Goal: Transaction & Acquisition: Download file/media

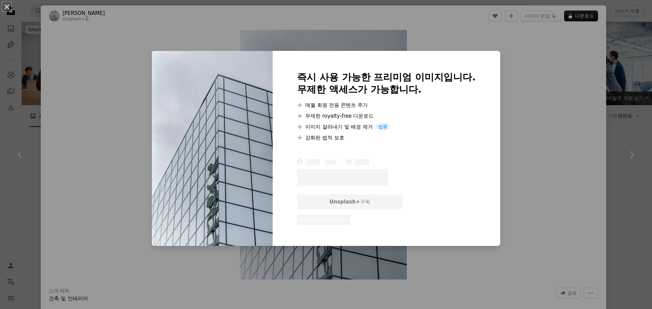
scroll to position [645, 0]
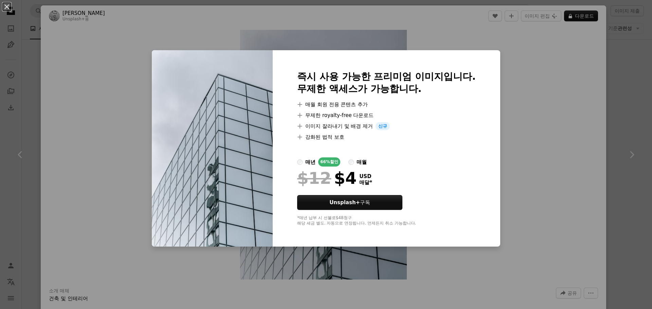
click at [535, 72] on div "An X shape 즉시 사용 가능한 프리미엄 이미지입니다. 무제한 액세스가 가능합니다. A plus sign 매월 회원 전용 콘텐츠 추가 A…" at bounding box center [326, 154] width 652 height 309
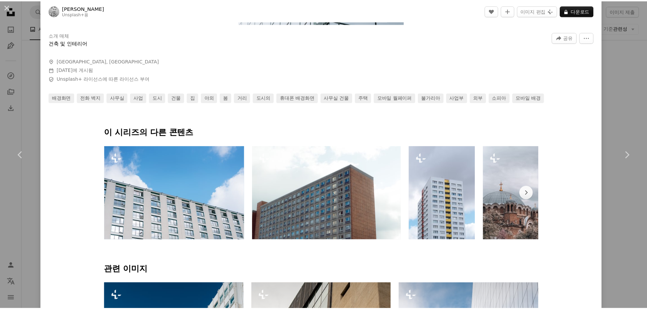
scroll to position [170, 0]
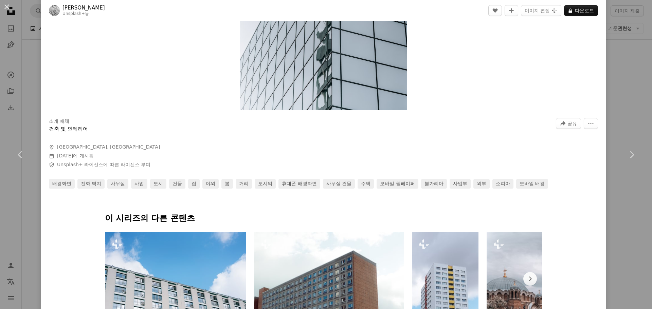
click at [607, 78] on div "An X shape Chevron left Chevron right [PERSON_NAME] Unsplash+ 용 A heart A plus …" at bounding box center [326, 154] width 652 height 309
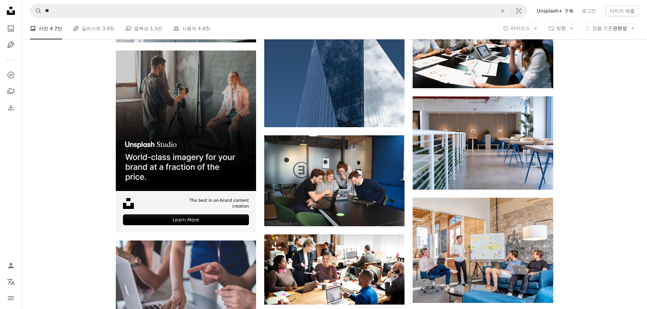
scroll to position [1223, 0]
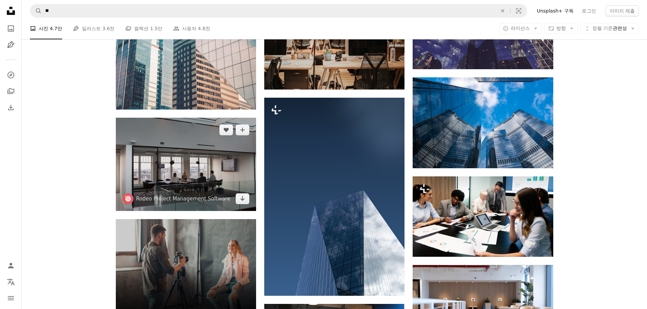
click at [195, 118] on img at bounding box center [186, 164] width 140 height 93
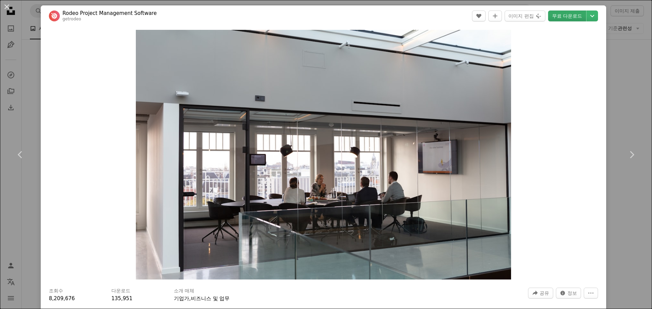
click at [566, 14] on link "무료 다운로드" at bounding box center [567, 16] width 38 height 11
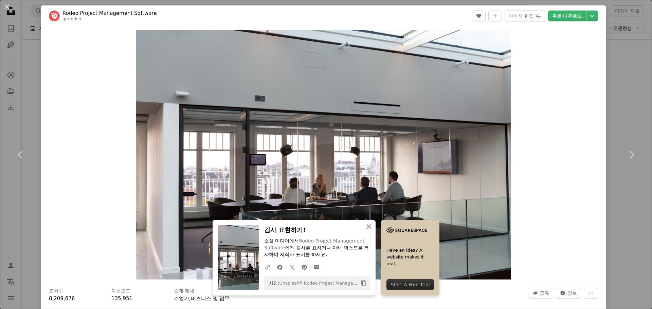
click at [373, 228] on icon "An X shape" at bounding box center [369, 227] width 8 height 8
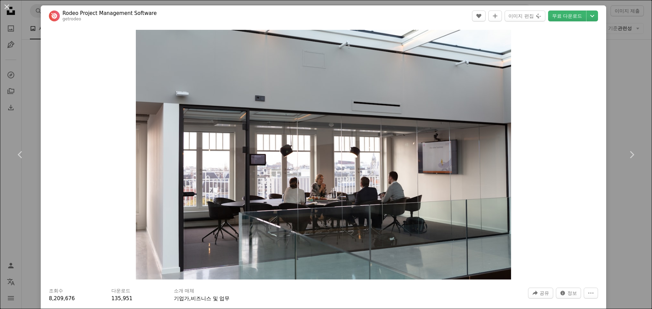
click at [615, 59] on div "An X shape Chevron left Chevron right An X shape 닫기 감사 표현하기! 소셜 미디어에서 Rodeo Pro…" at bounding box center [326, 154] width 652 height 309
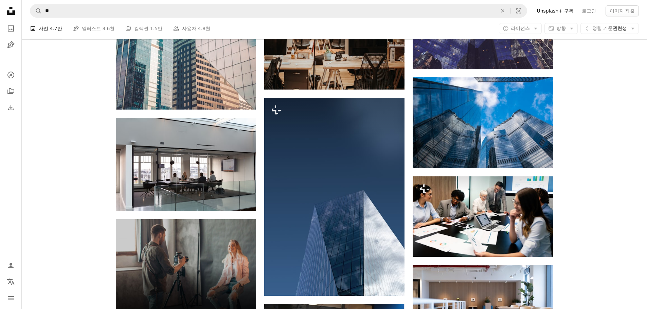
scroll to position [1257, 0]
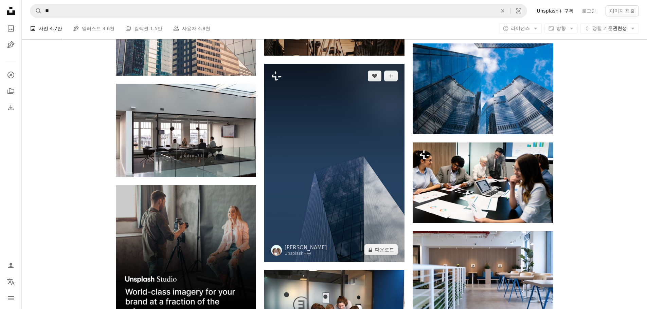
click at [363, 121] on img at bounding box center [334, 163] width 140 height 198
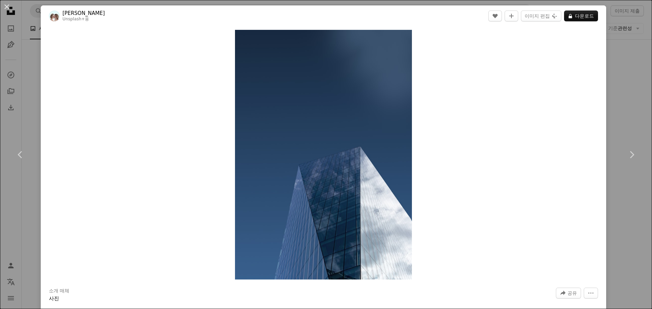
click at [626, 68] on div "An X shape Chevron left Chevron right [PERSON_NAME] Unsplash+ 용 A heart A plus …" at bounding box center [326, 154] width 652 height 309
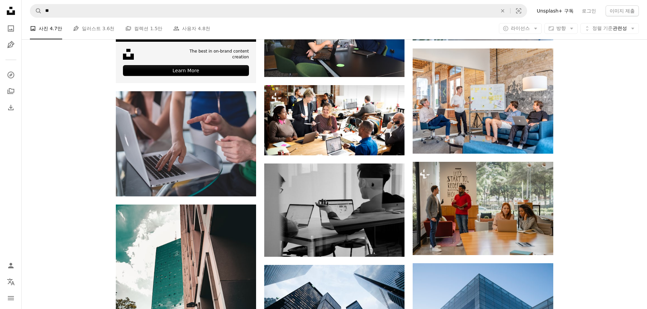
scroll to position [1630, 0]
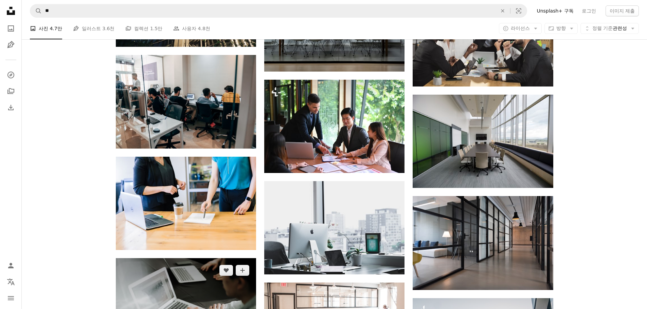
scroll to position [2955, 0]
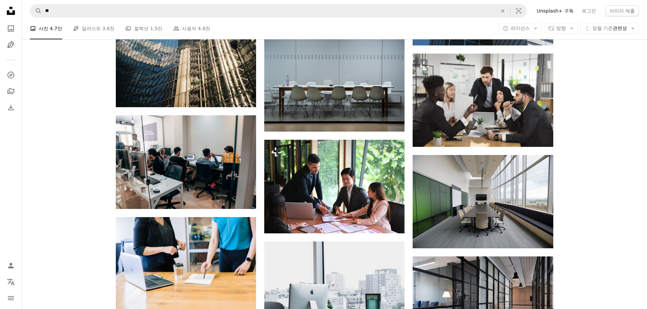
click at [92, 18] on nav "A magnifying glass ** An X shape Visual search Filters Unsplash+ 구독 로그인 이미지 제출" at bounding box center [334, 11] width 625 height 22
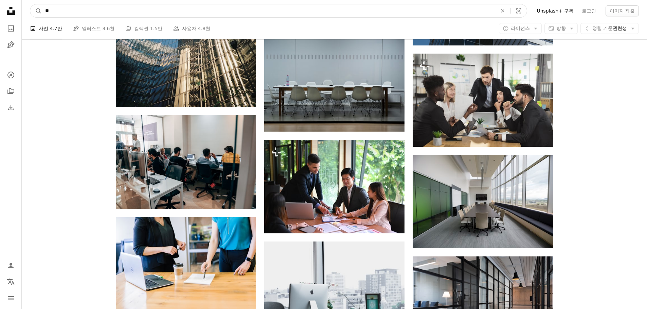
click at [93, 15] on input "**" at bounding box center [268, 10] width 453 height 13
type input "*"
type input "*****"
click button "A magnifying glass" at bounding box center [36, 10] width 12 height 13
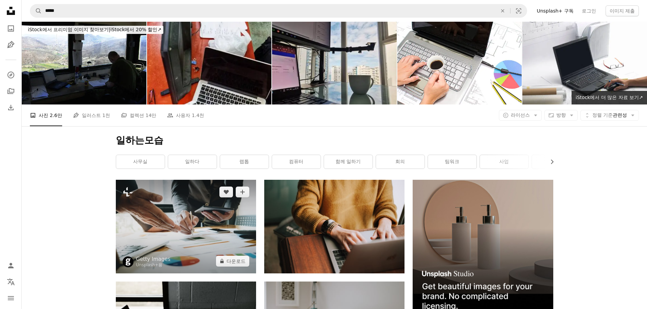
click at [116, 180] on img at bounding box center [186, 226] width 140 height 93
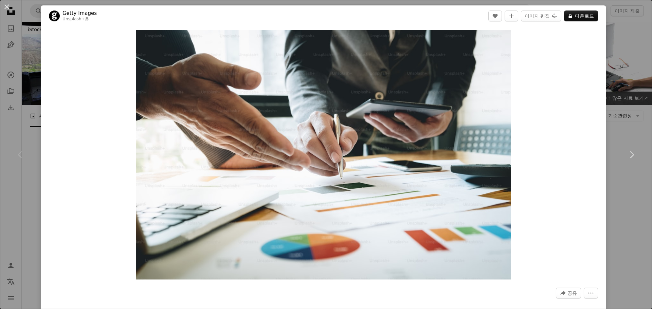
click at [602, 87] on div "An X shape Chevron left Chevron right Getty Images Unsplash+ 용 A heart A plus s…" at bounding box center [326, 154] width 652 height 309
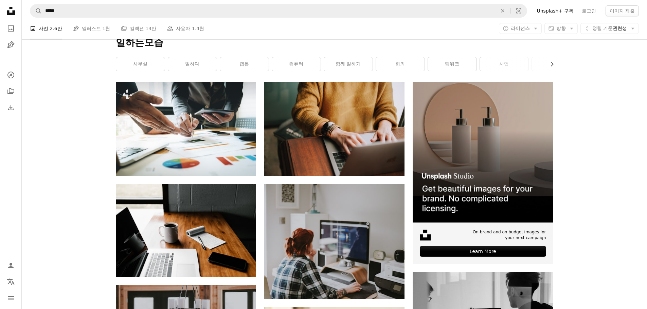
scroll to position [102, 0]
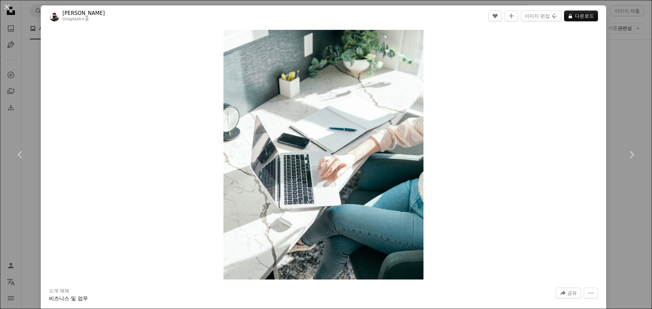
drag, startPoint x: 615, startPoint y: 65, endPoint x: 477, endPoint y: 118, distance: 148.3
click at [615, 65] on div "An X shape Chevron left Chevron right [PERSON_NAME] Unsplash+ 용 A heart A plus …" at bounding box center [326, 154] width 652 height 309
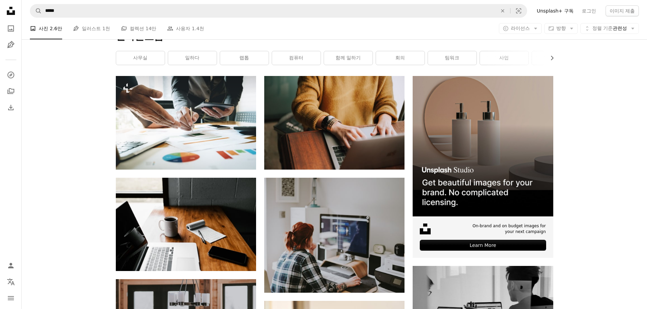
scroll to position [204, 0]
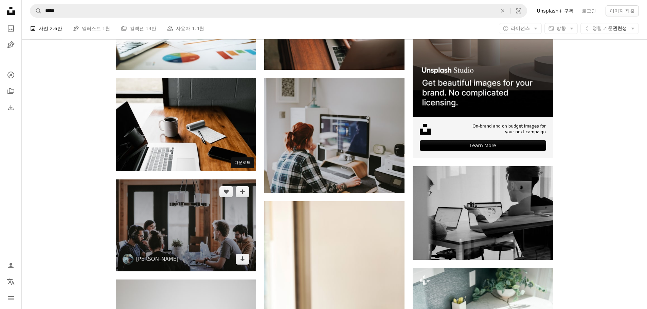
click at [239, 158] on div "다운로드" at bounding box center [242, 163] width 23 height 11
click at [249, 180] on img at bounding box center [186, 226] width 140 height 92
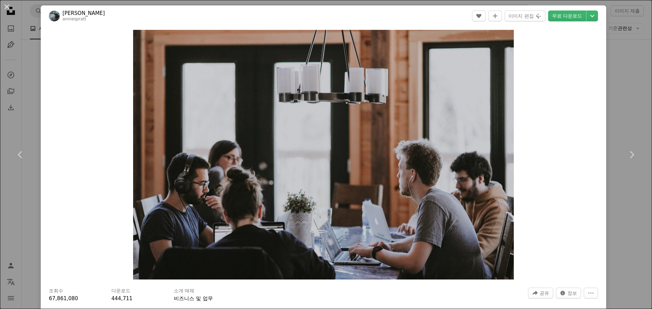
click at [619, 96] on div "An X shape Chevron left Chevron right [PERSON_NAME] anniespratt A heart A plus …" at bounding box center [326, 154] width 652 height 309
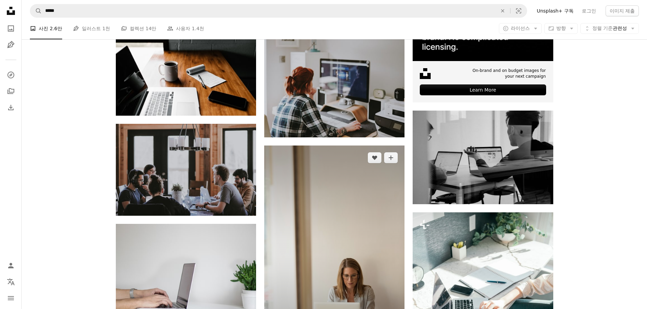
scroll to position [272, 0]
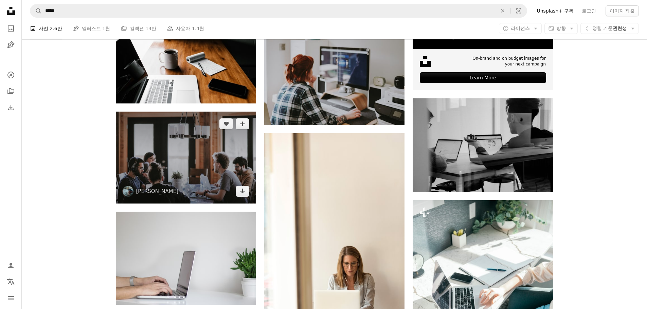
click at [217, 112] on img at bounding box center [186, 158] width 140 height 92
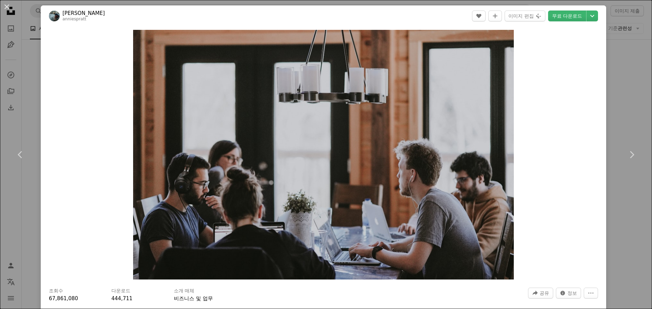
click at [635, 66] on div "An X shape Chevron left Chevron right [PERSON_NAME] anniespratt A heart A plus …" at bounding box center [326, 154] width 652 height 309
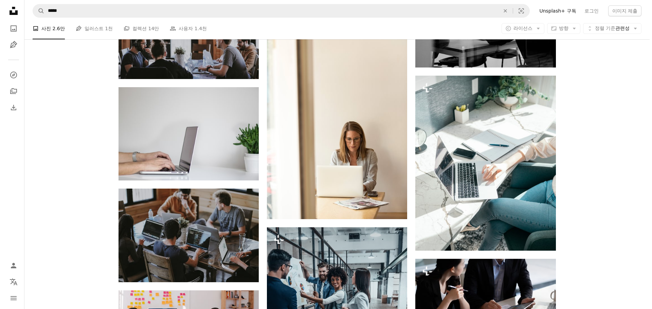
scroll to position [408, 0]
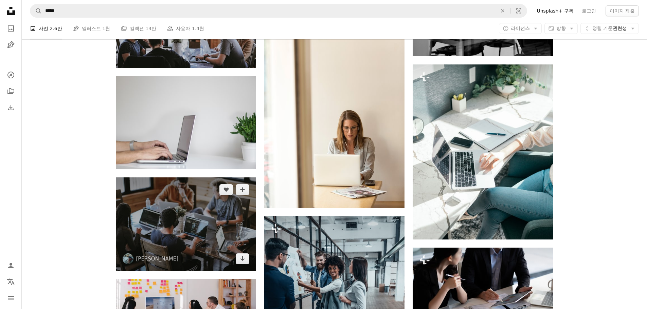
click at [190, 178] on img at bounding box center [186, 225] width 140 height 94
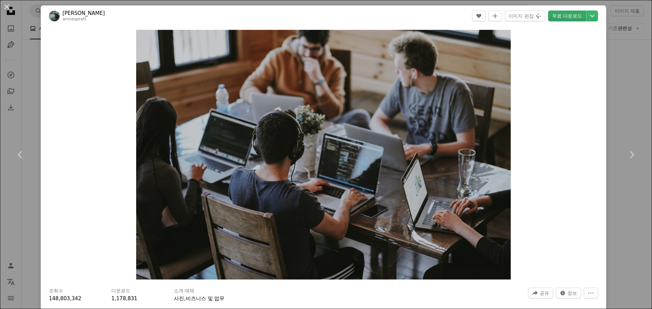
click at [571, 18] on link "무료 다운로드" at bounding box center [567, 16] width 38 height 11
